Goal: Navigation & Orientation: Find specific page/section

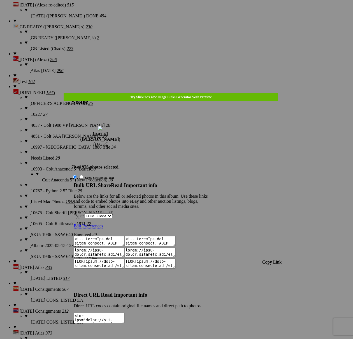
scroll to position [1250, 0]
click at [82, 338] on span "Close" at bounding box center [76, 342] width 10 height 5
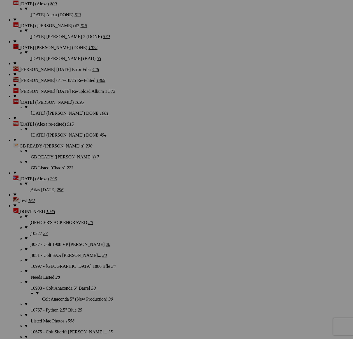
scroll to position [0, 0]
